Goal: Information Seeking & Learning: Learn about a topic

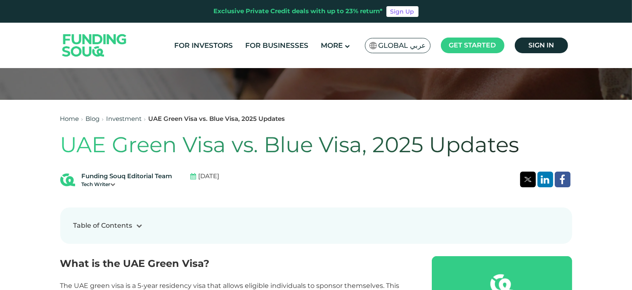
scroll to position [165, 0]
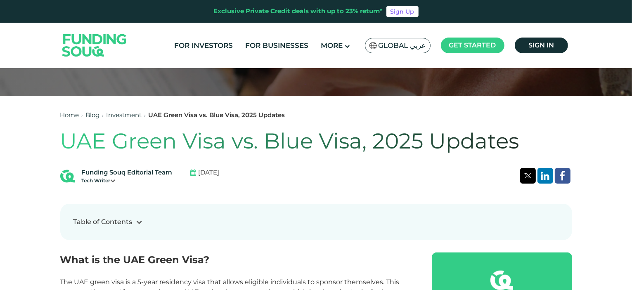
click at [286, 145] on h1 "UAE Green Visa vs. Blue Visa, 2025 Updates" at bounding box center [316, 141] width 512 height 26
click at [284, 143] on h1 "UAE Green Visa vs. Blue Visa, 2025 Updates" at bounding box center [316, 141] width 512 height 26
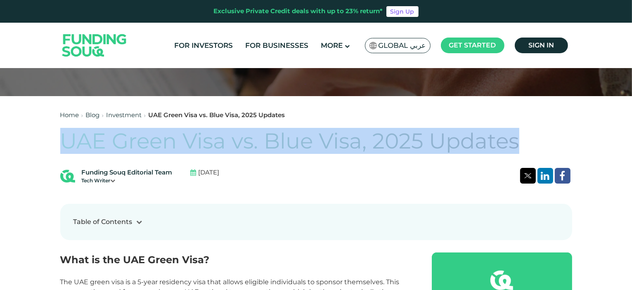
click at [284, 143] on h1 "UAE Green Visa vs. Blue Visa, 2025 Updates" at bounding box center [316, 141] width 512 height 26
copy div "UAE Green Visa vs. Blue Visa, 2025 Updates"
